Goal: Information Seeking & Learning: Learn about a topic

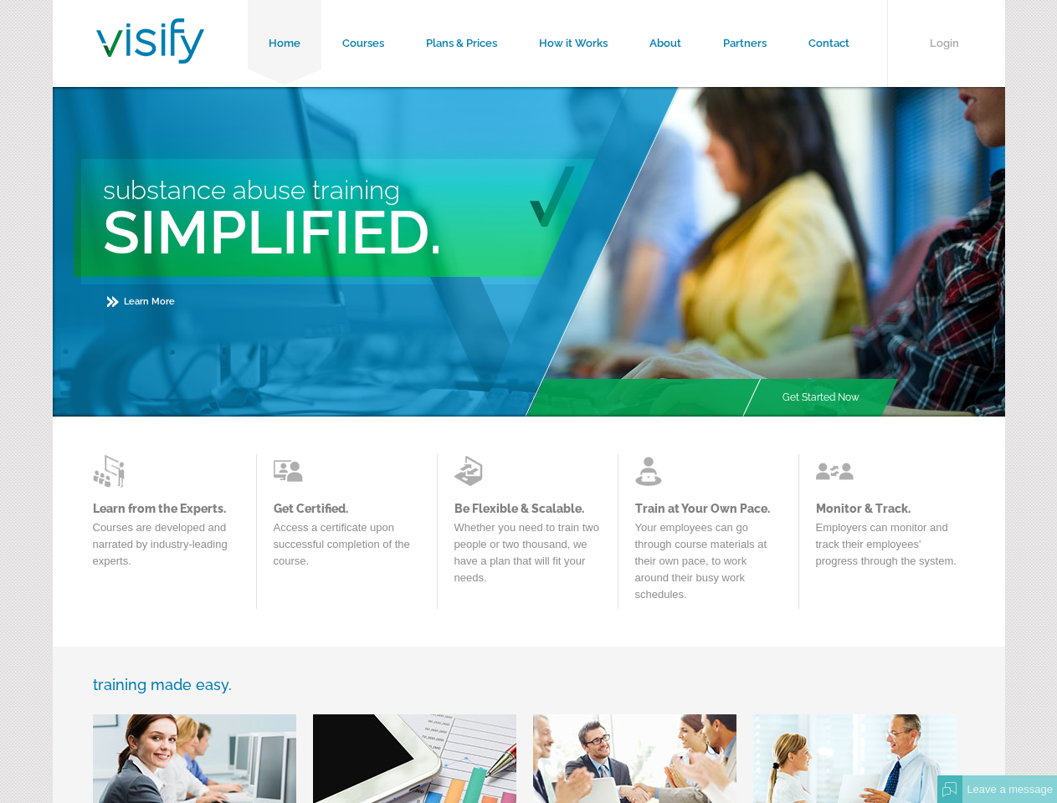
click at [528, 402] on div "Substance Abuse Training Simplified. Learn More" at bounding box center [368, 252] width 631 height 330
click at [996, 789] on div "Leave a message" at bounding box center [1009, 790] width 95 height 28
click at [528, 402] on div "Substance Abuse Training Simplified. Learn More" at bounding box center [368, 252] width 631 height 330
click at [996, 789] on div "Leave a message" at bounding box center [1009, 790] width 95 height 28
click at [528, 402] on div "Substance Abuse Training Simplified. Learn More" at bounding box center [368, 252] width 631 height 330
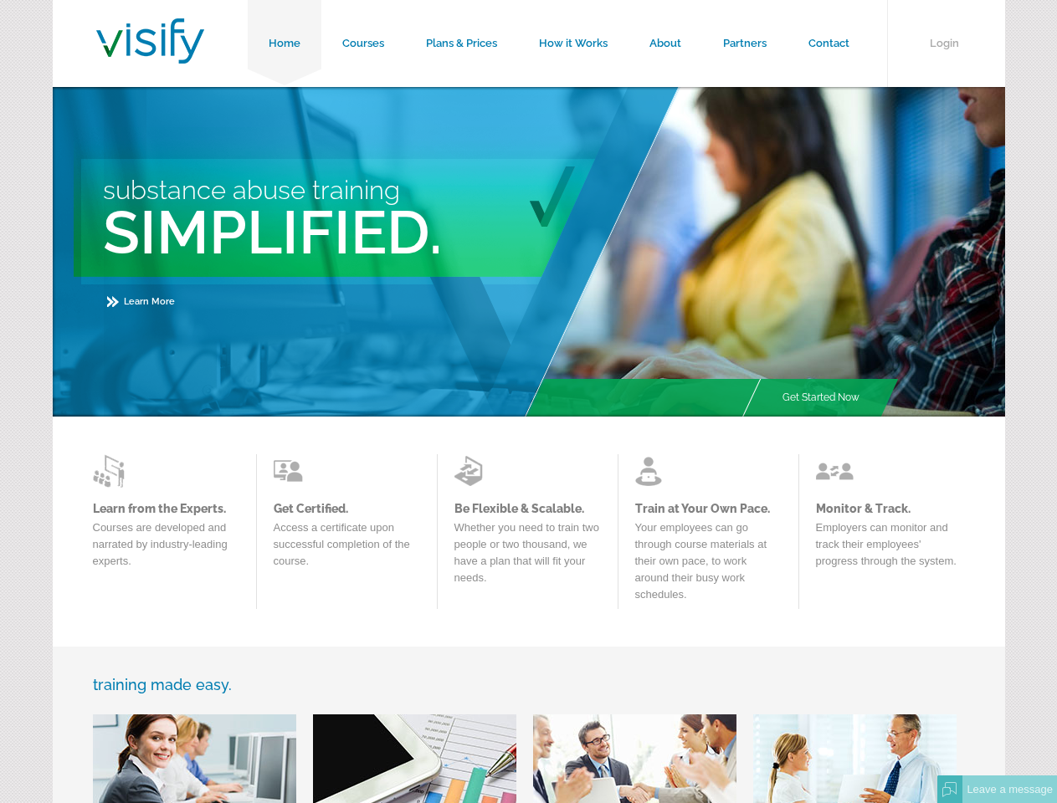
click at [996, 789] on div "Leave a message" at bounding box center [1009, 790] width 95 height 28
